Goal: Task Accomplishment & Management: Manage account settings

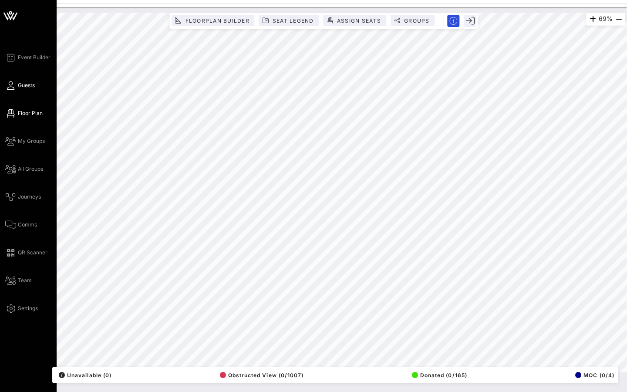
click at [30, 84] on span "Guests" at bounding box center [26, 85] width 17 height 8
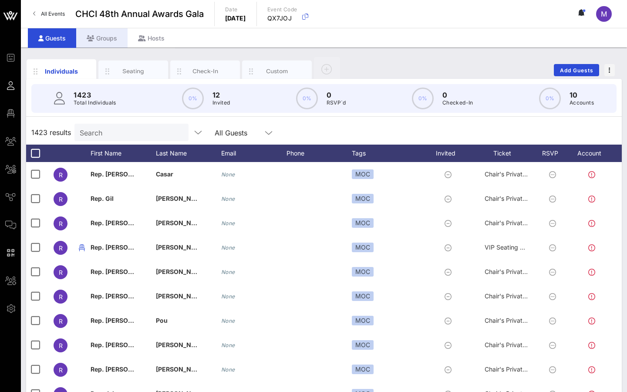
click at [110, 38] on div "Groups" at bounding box center [101, 38] width 51 height 20
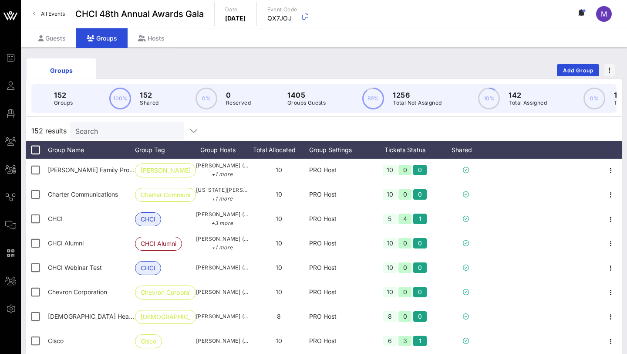
scroll to position [944, 0]
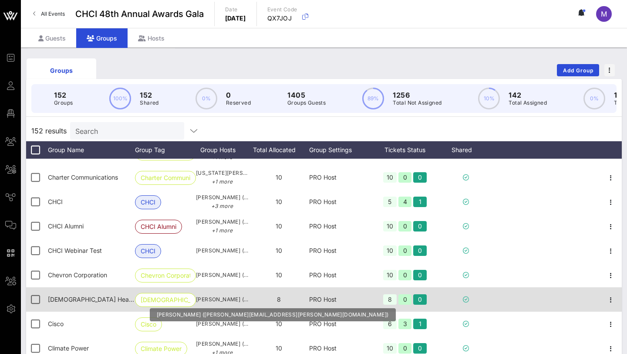
click at [212, 300] on span "[PERSON_NAME] ([PERSON_NAME][EMAIL_ADDRESS][PERSON_NAME][DOMAIN_NAME])" at bounding box center [222, 299] width 52 height 9
click at [236, 300] on span "[PERSON_NAME] ([PERSON_NAME][EMAIL_ADDRESS][PERSON_NAME][DOMAIN_NAME])" at bounding box center [222, 299] width 52 height 9
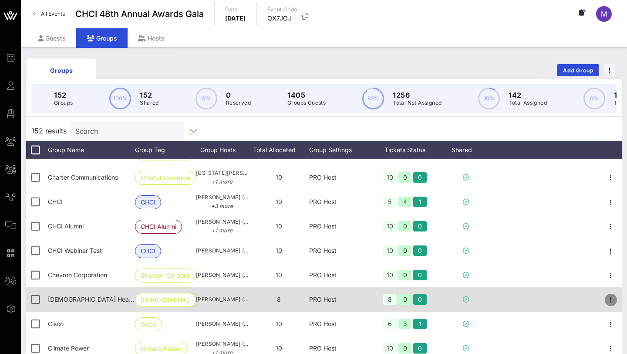
click at [606, 300] on icon "button" at bounding box center [611, 299] width 10 height 10
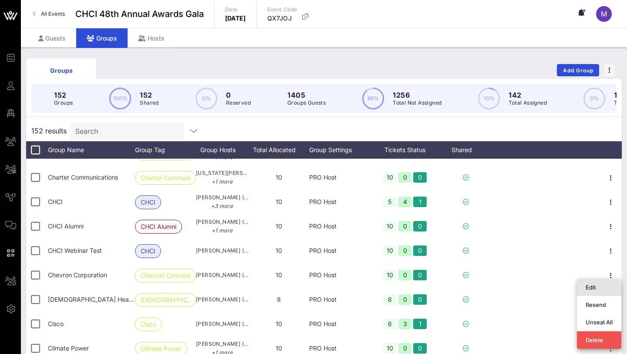
click at [590, 286] on div "Edit" at bounding box center [599, 286] width 27 height 7
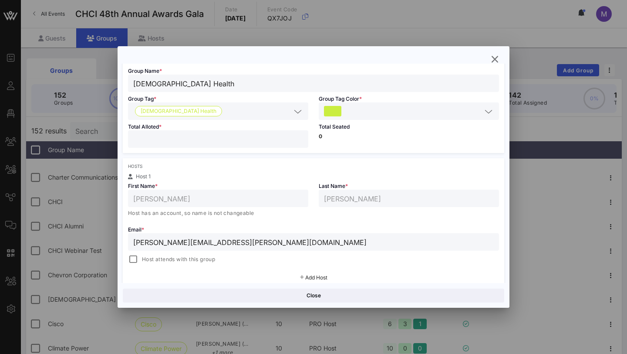
scroll to position [100, 0]
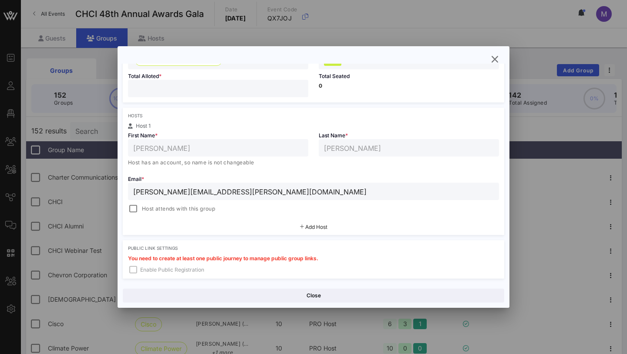
click at [299, 233] on div "Add Host" at bounding box center [313, 227] width 381 height 16
click at [300, 229] on button "Add Host" at bounding box center [313, 226] width 27 height 5
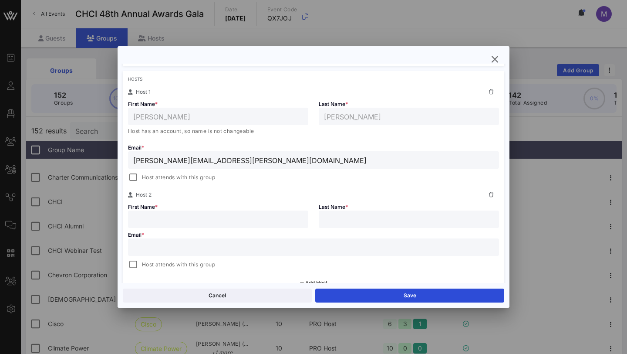
scroll to position [141, 0]
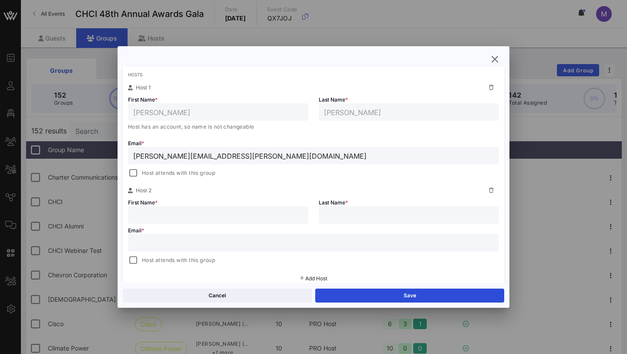
click at [229, 241] on input "text" at bounding box center [313, 242] width 361 height 11
paste input "[PERSON_NAME][EMAIL_ADDRESS][PERSON_NAME][DOMAIN_NAME]"
type input "[PERSON_NAME]"
type input "[PERSON_NAME][EMAIL_ADDRESS][PERSON_NAME][DOMAIN_NAME]"
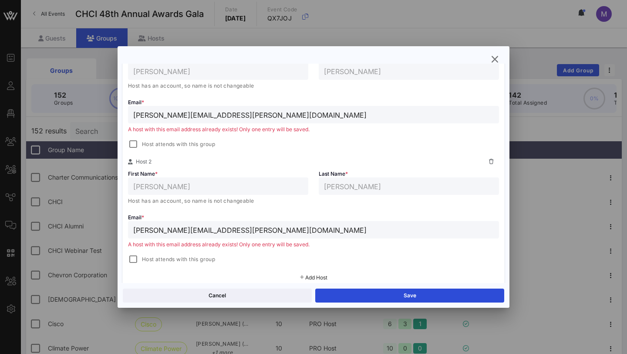
scroll to position [183, 0]
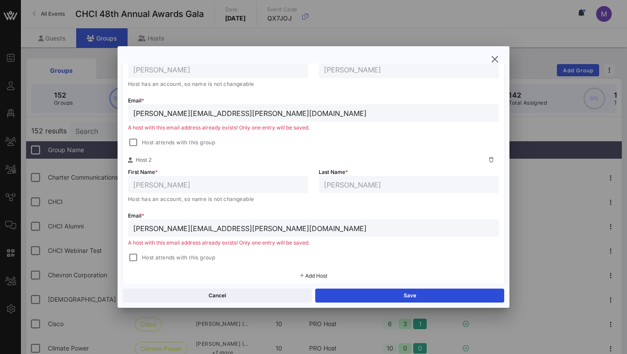
click at [197, 232] on input "[PERSON_NAME][EMAIL_ADDRESS][PERSON_NAME][DOMAIN_NAME]" at bounding box center [313, 227] width 361 height 11
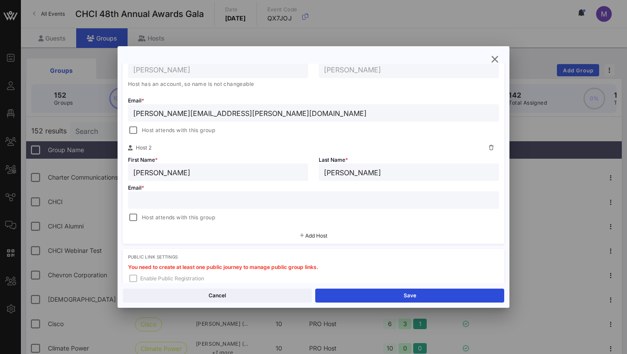
click at [208, 201] on input "text" at bounding box center [313, 199] width 361 height 11
paste input "[PERSON_NAME][EMAIL_ADDRESS][DOMAIN_NAME]"
type input "[PERSON_NAME][EMAIL_ADDRESS][DOMAIN_NAME]"
click at [146, 171] on input "[PERSON_NAME]" at bounding box center [218, 171] width 170 height 11
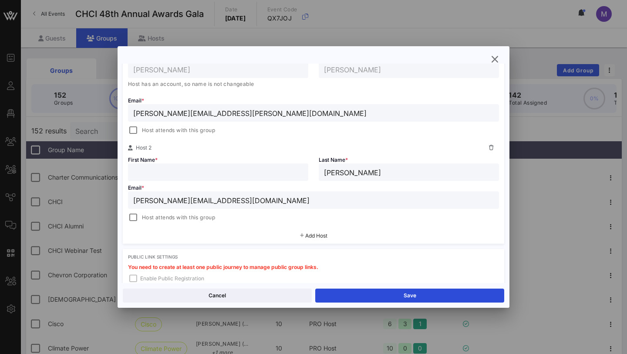
click at [331, 170] on input "[PERSON_NAME]" at bounding box center [409, 171] width 170 height 11
click at [166, 212] on div "Host attends with this group" at bounding box center [171, 217] width 87 height 10
click at [165, 211] on div "Host attends with this group" at bounding box center [313, 216] width 371 height 12
click at [165, 215] on span "Host attends with this group" at bounding box center [178, 217] width 73 height 9
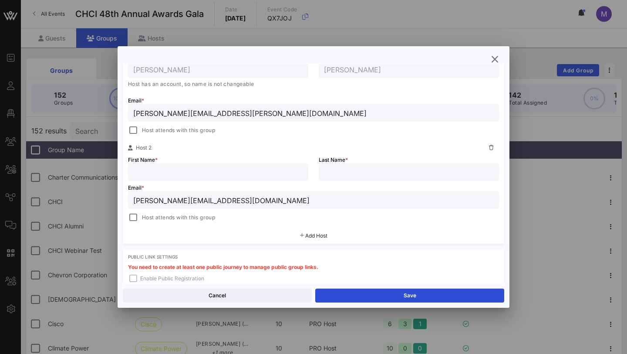
click at [174, 203] on input "[PERSON_NAME][EMAIL_ADDRESS][DOMAIN_NAME]" at bounding box center [313, 199] width 361 height 11
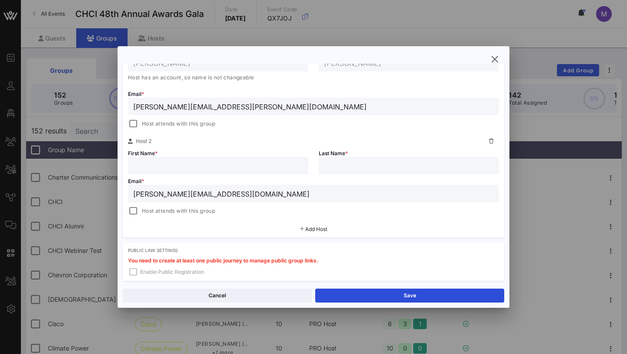
click at [191, 165] on input "text" at bounding box center [218, 165] width 170 height 11
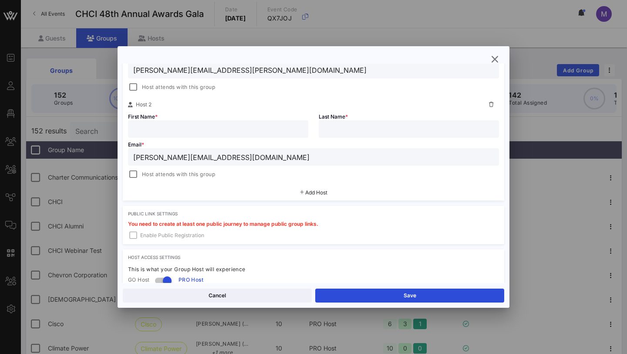
scroll to position [227, 0]
click at [202, 127] on input "text" at bounding box center [218, 127] width 170 height 11
paste input "[PERSON_NAME]"
type input "[PERSON_NAME]"
click at [362, 133] on input "text" at bounding box center [409, 127] width 170 height 11
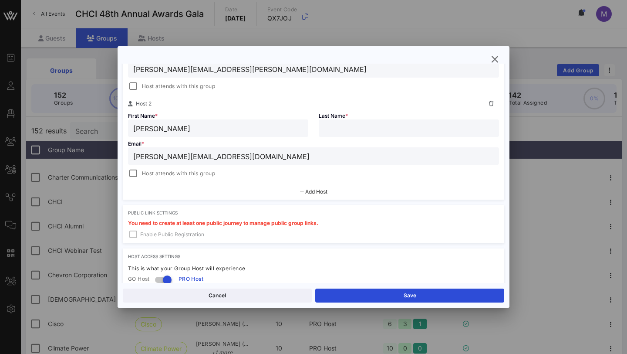
click at [346, 133] on input "text" at bounding box center [409, 127] width 170 height 11
click at [344, 118] on span "Last Name *" at bounding box center [333, 115] width 29 height 7
click at [342, 125] on input "text" at bounding box center [409, 127] width 170 height 11
paste input "Tyagi"
click at [332, 128] on input "Tyagi" at bounding box center [409, 127] width 170 height 11
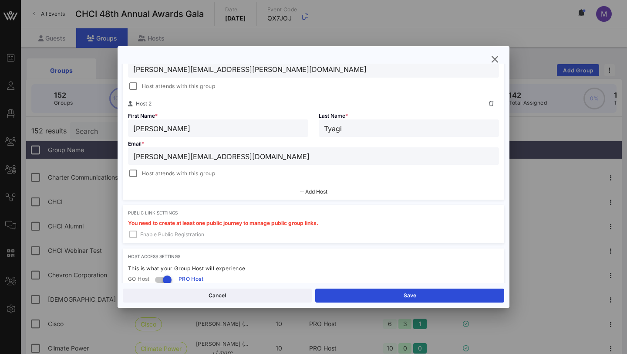
click at [332, 128] on input "Tyagi" at bounding box center [409, 127] width 170 height 11
type input "Tyagi"
click at [425, 85] on div "Host attends with this group" at bounding box center [313, 86] width 371 height 10
click at [330, 128] on input "Tyagi" at bounding box center [409, 127] width 170 height 11
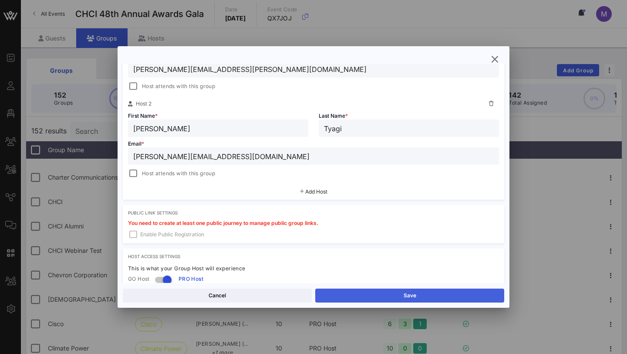
click at [369, 295] on button "Save" at bounding box center [409, 295] width 189 height 14
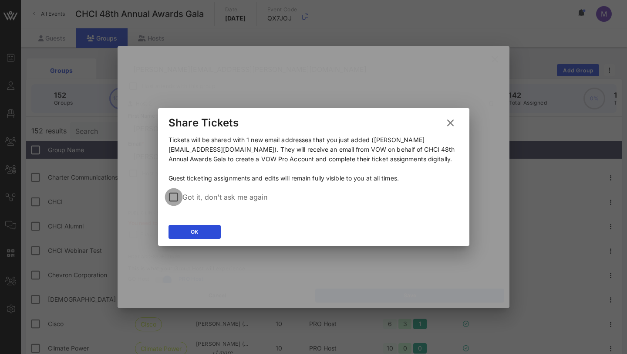
click at [176, 195] on div at bounding box center [173, 196] width 15 height 15
click at [198, 234] on div "OK" at bounding box center [194, 231] width 7 height 9
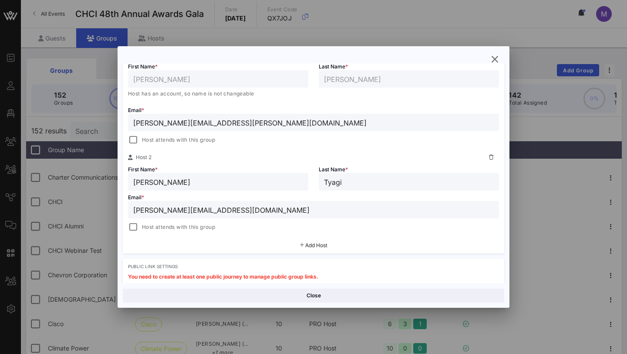
scroll to position [174, 0]
click at [493, 65] on button "button" at bounding box center [495, 59] width 16 height 16
